Goal: Find contact information: Find contact information

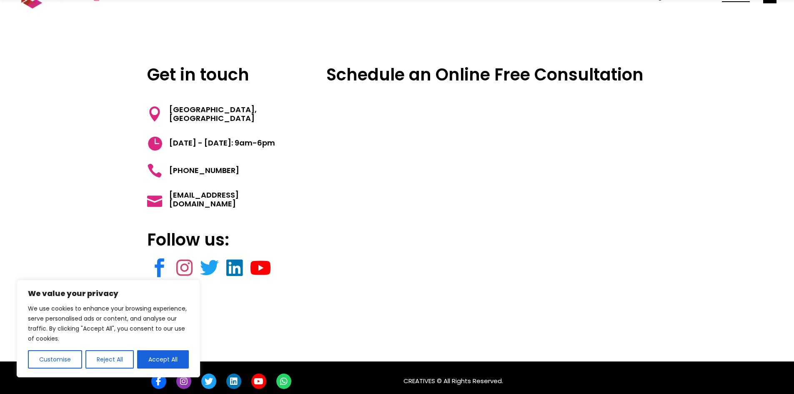
scroll to position [36, 0]
